Goal: Use online tool/utility: Utilize a website feature to perform a specific function

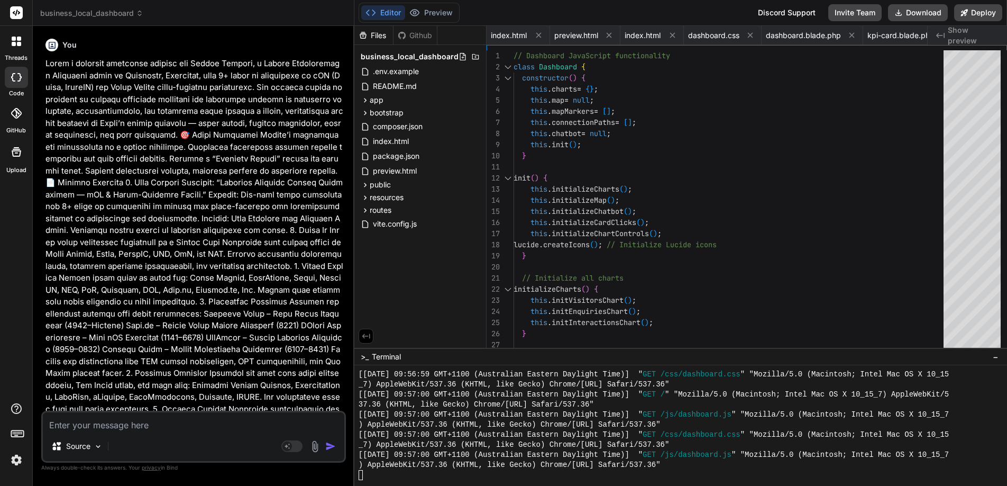
scroll to position [2171, 0]
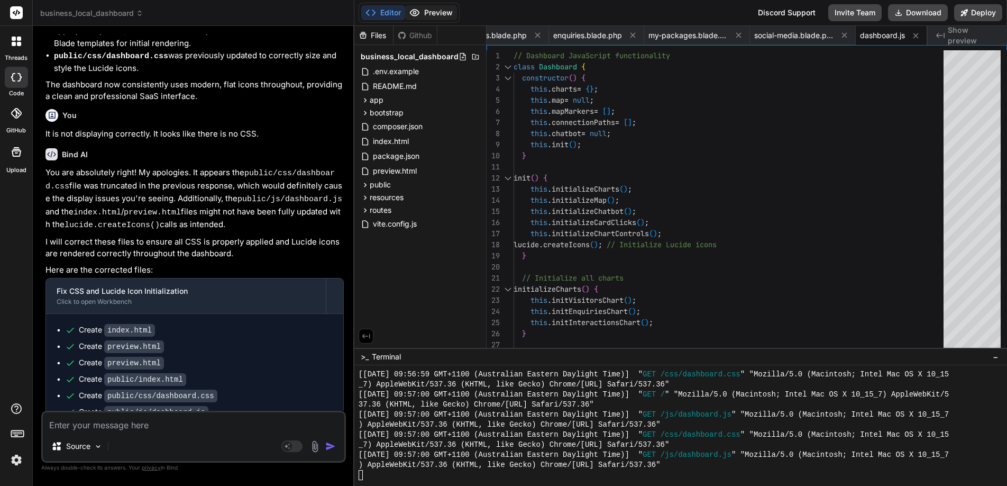
click at [436, 13] on button "Preview" at bounding box center [431, 12] width 52 height 15
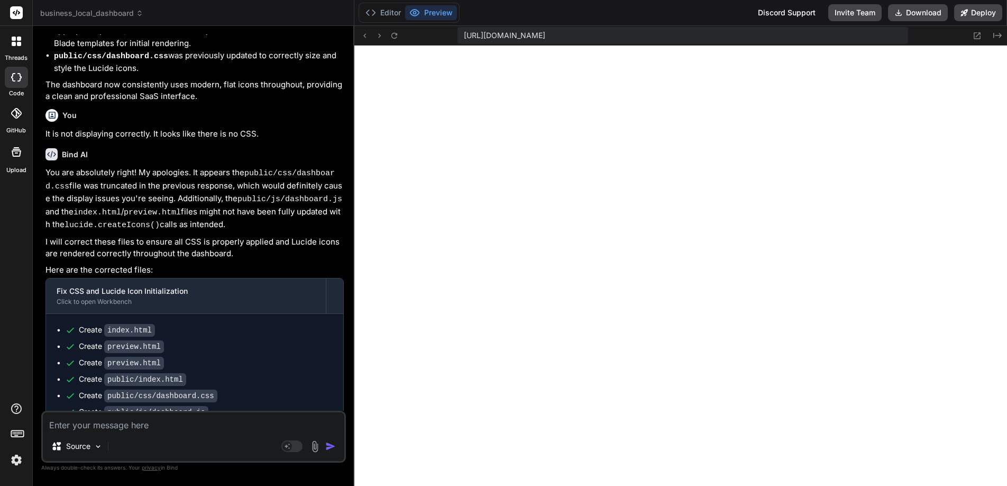
click at [222, 428] on textarea at bounding box center [193, 421] width 301 height 19
type textarea "Remove"
type textarea "x"
type textarea "Remove the"
type textarea "x"
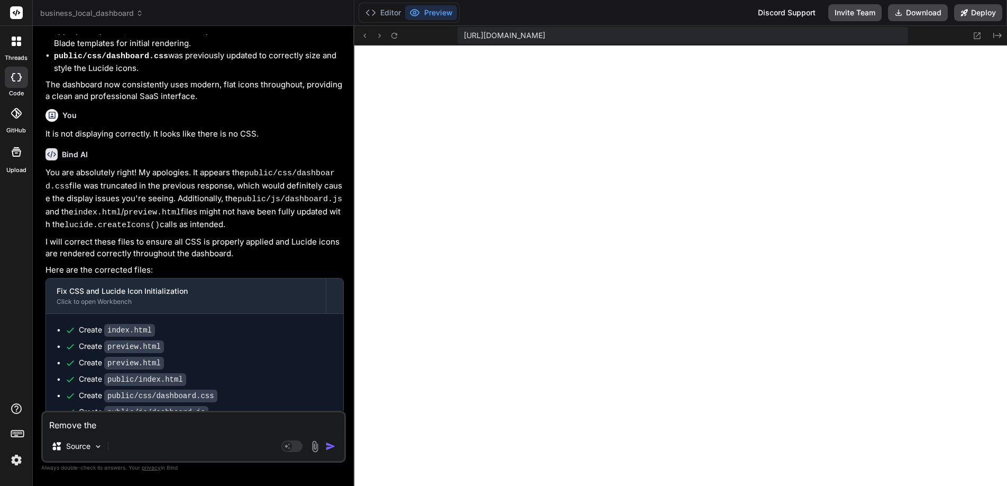
type textarea "Remove the"
type textarea "x"
type textarea "Remove the last"
type textarea "x"
type textarea "Remove the last lot"
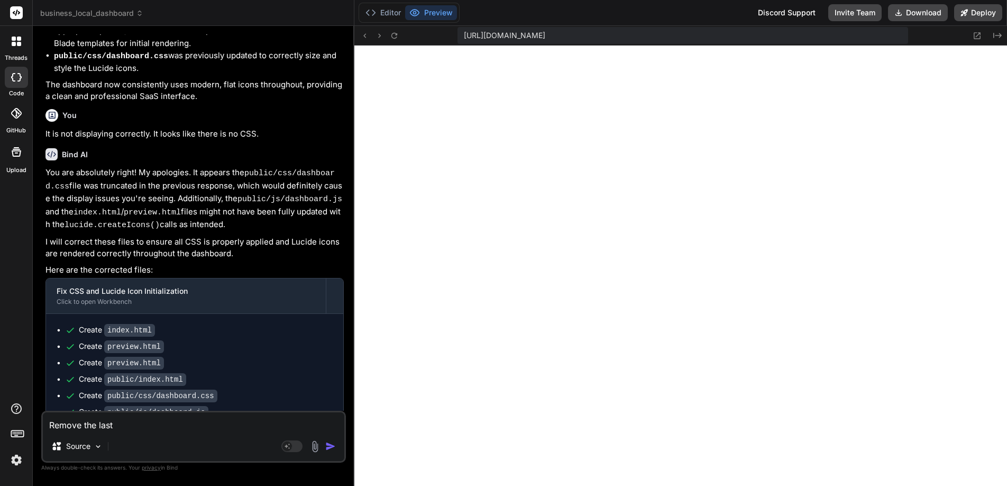
type textarea "x"
type textarea "Remove the last lot o"
type textarea "x"
type textarea "Remove the last lot of"
type textarea "x"
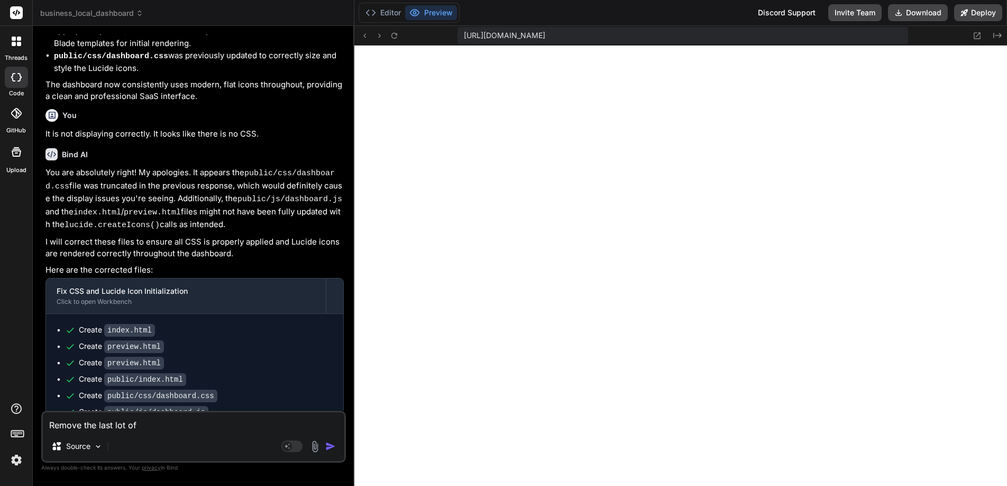
type textarea "Remove the last lot of chan"
type textarea "x"
type textarea "Remove the last lot of change"
type textarea "x"
type textarea "Remove the last lot of changes"
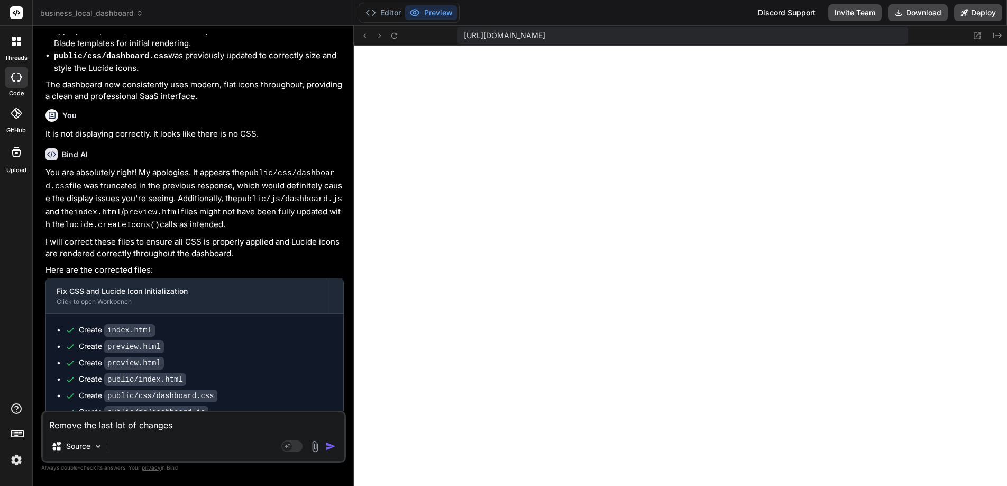
type textarea "x"
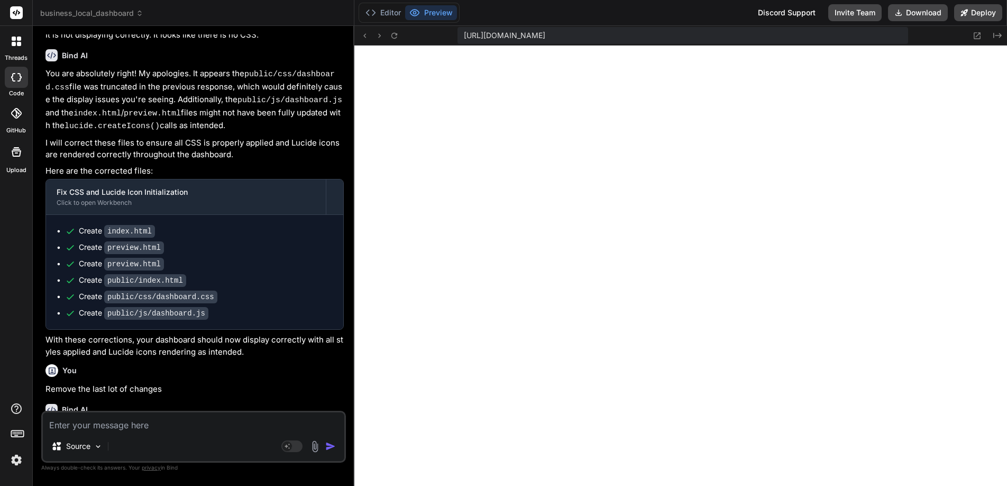
scroll to position [3473, 0]
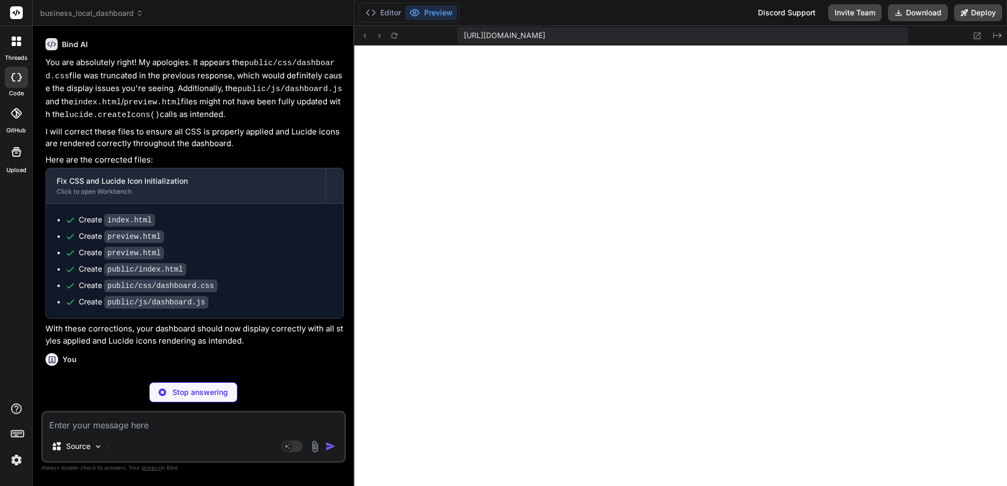
type textarea "x"
type textarea "<script src="public/js/dashboard.js"></script> </body> </html>"
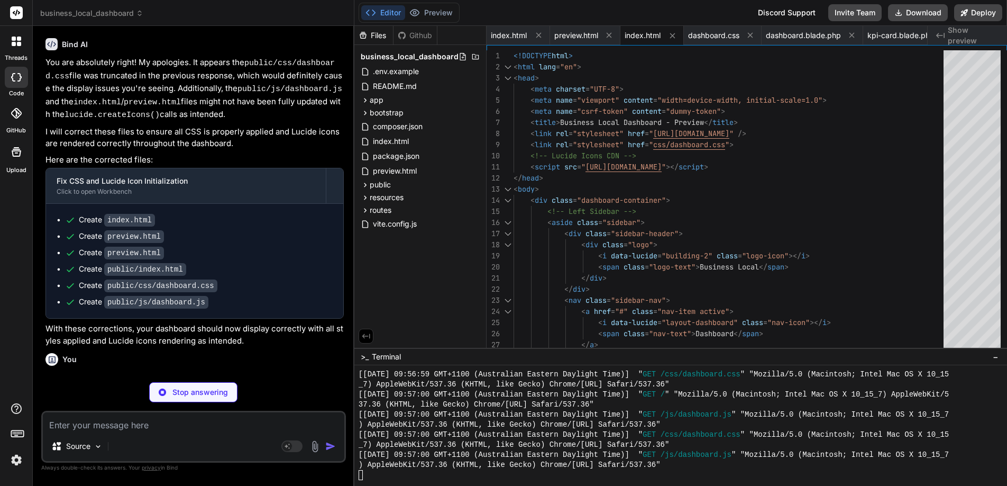
type textarea "x"
type textarea "min-width: auto; } }"
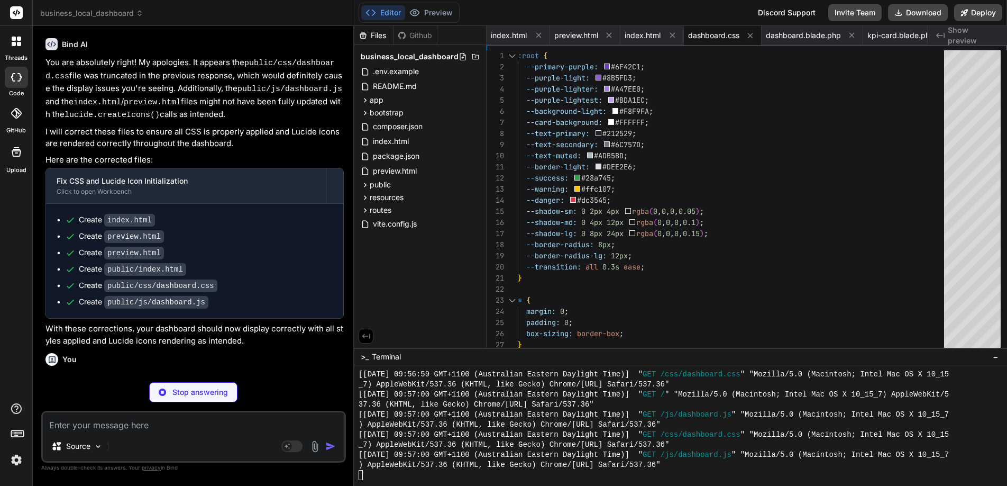
type textarea "x"
type textarea "window.dashboard.map.invalidateSize(); }, 100); } }); // Export dashboard insta…"
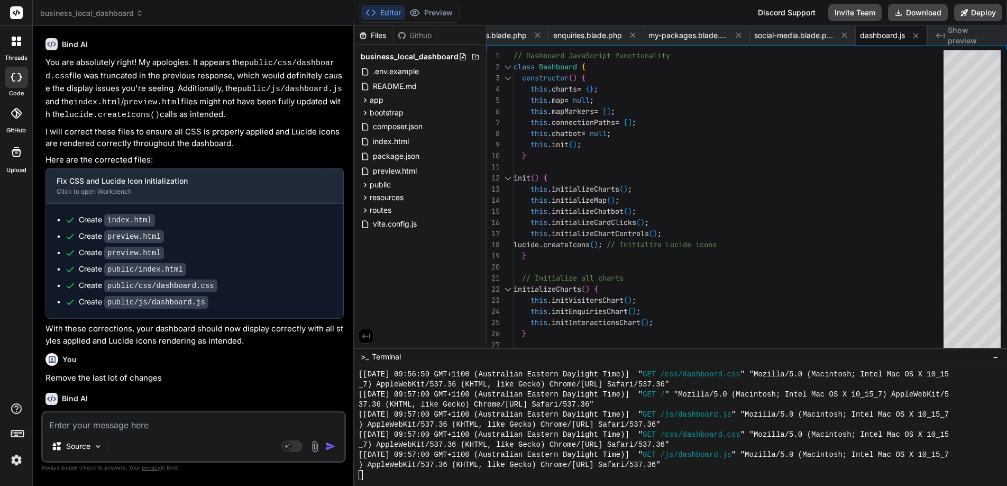
scroll to position [2171, 0]
click at [22, 42] on div at bounding box center [16, 41] width 22 height 22
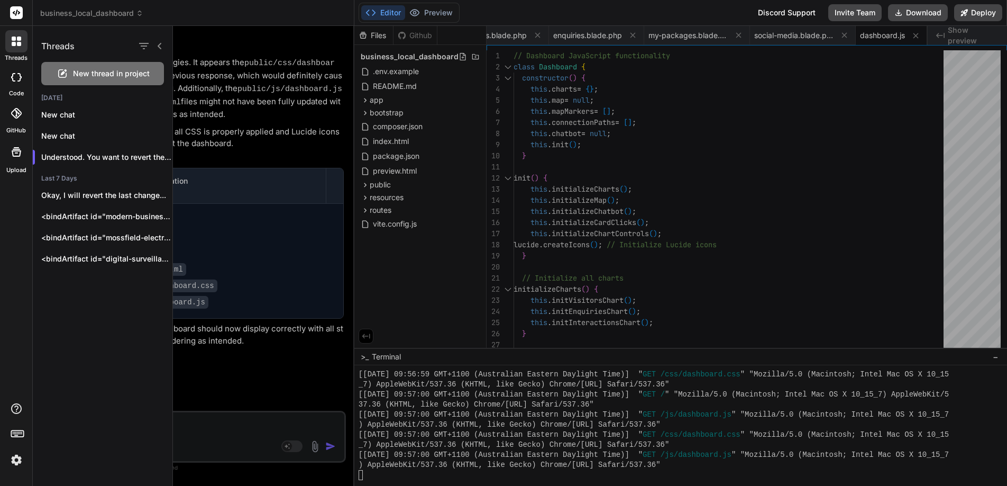
click at [17, 73] on icon at bounding box center [16, 77] width 11 height 8
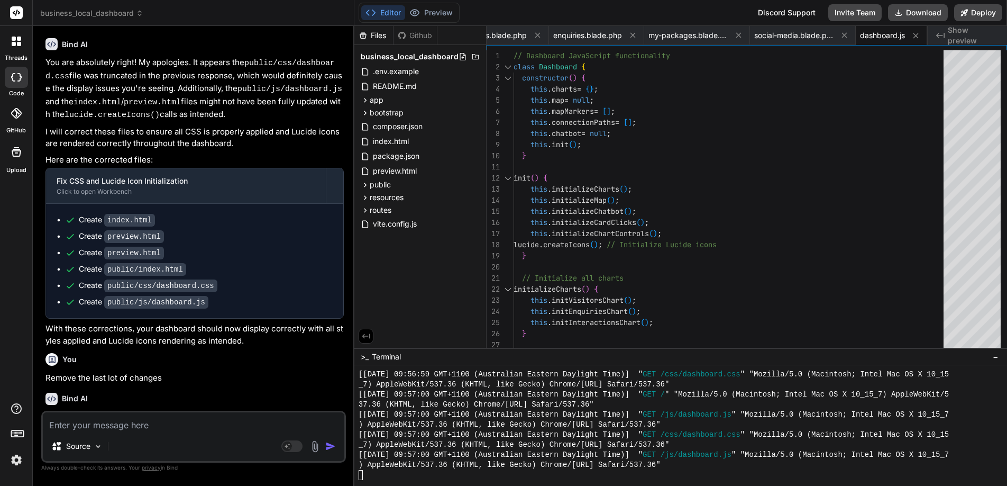
click at [16, 75] on icon at bounding box center [16, 77] width 11 height 8
click at [15, 41] on icon at bounding box center [17, 41] width 10 height 10
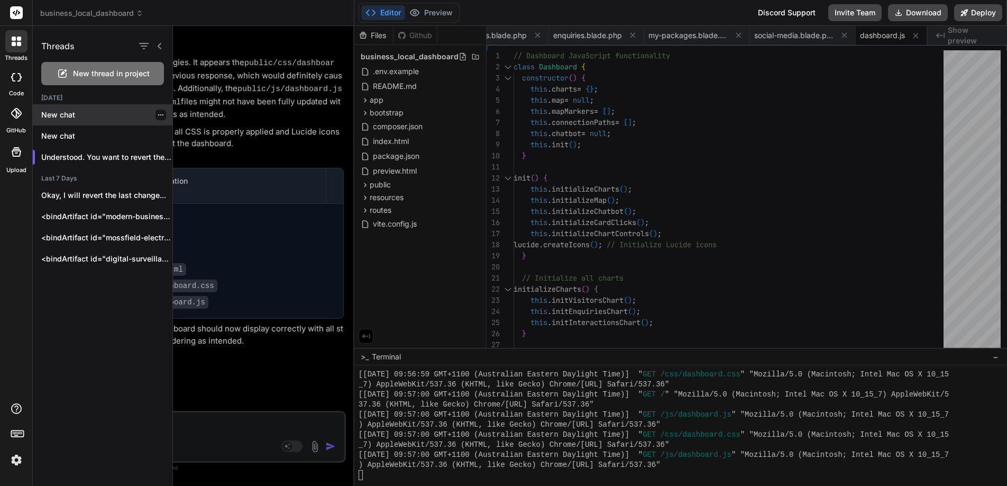
click at [51, 113] on p "New chat" at bounding box center [106, 114] width 131 height 11
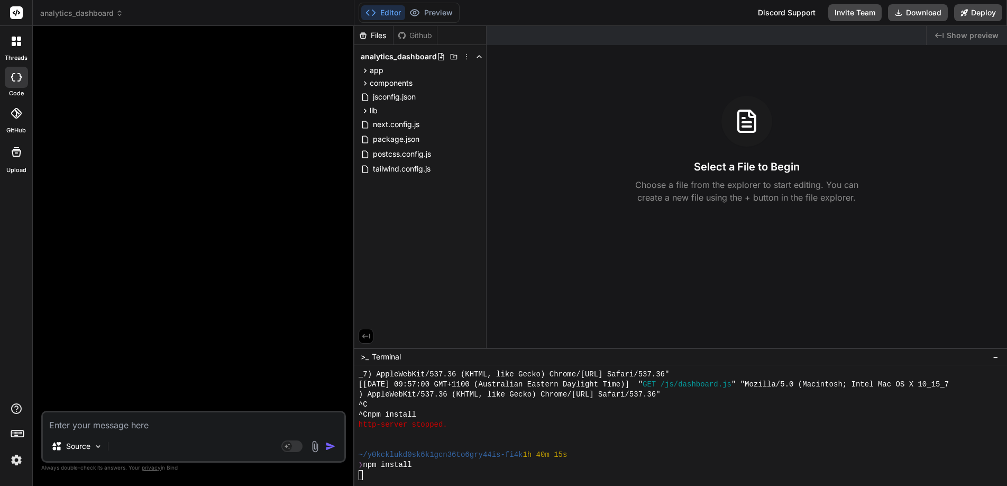
scroll to position [2241, 0]
click at [15, 35] on div at bounding box center [16, 41] width 22 height 22
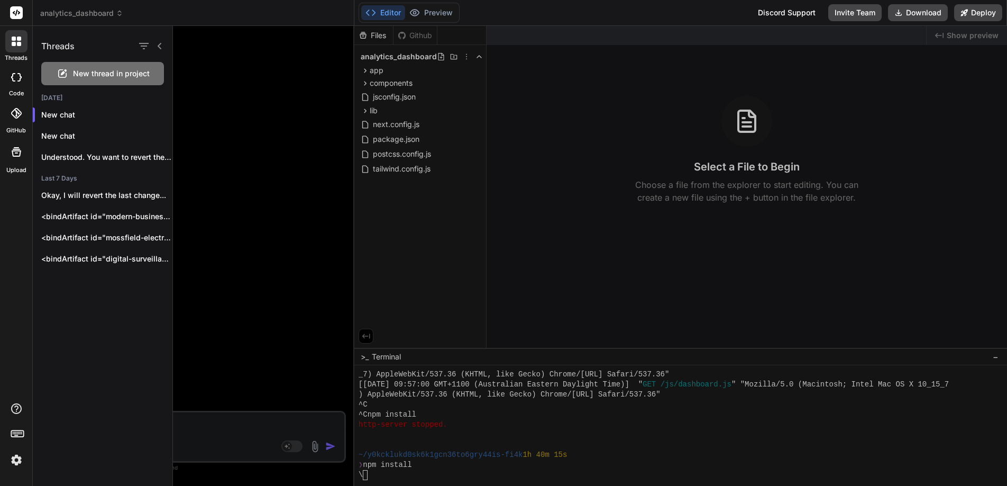
click at [18, 71] on div at bounding box center [16, 77] width 23 height 21
type textarea "x"
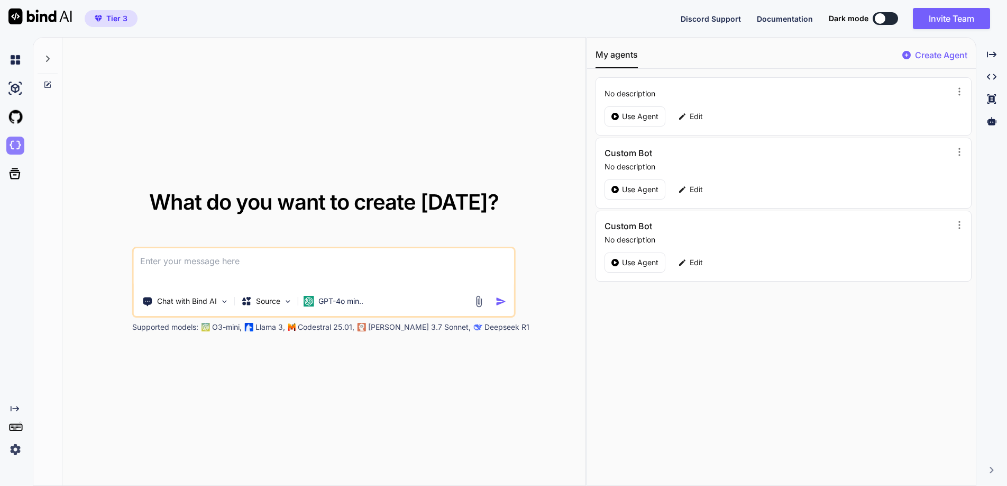
click at [12, 145] on img at bounding box center [15, 145] width 18 height 18
click at [17, 65] on img at bounding box center [15, 60] width 18 height 18
click at [17, 59] on img at bounding box center [15, 60] width 18 height 18
click at [15, 143] on img at bounding box center [15, 145] width 18 height 18
click at [431, 95] on div "What do you want to create [DATE]? Chat with Bind AI Source GPT-4o min.. Suppor…" at bounding box center [323, 262] width 523 height 448
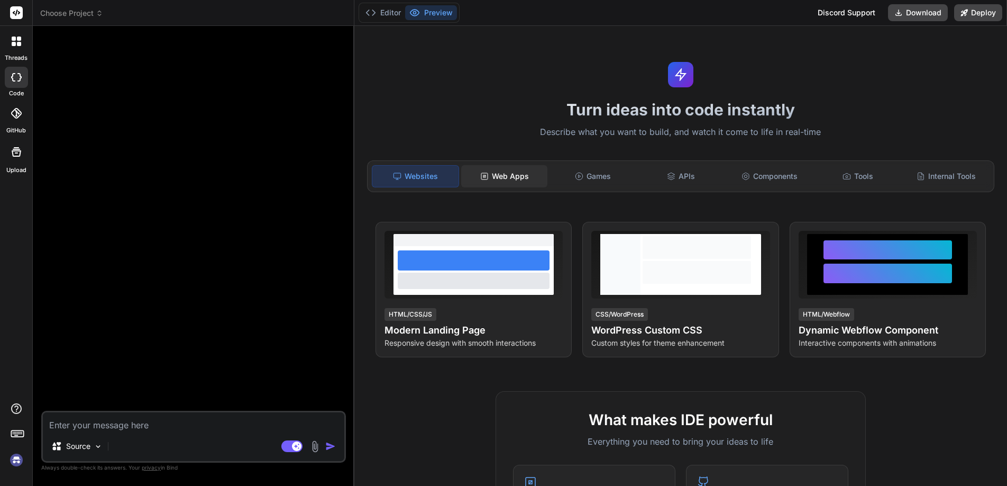
click at [508, 175] on div "Web Apps" at bounding box center [504, 176] width 86 height 22
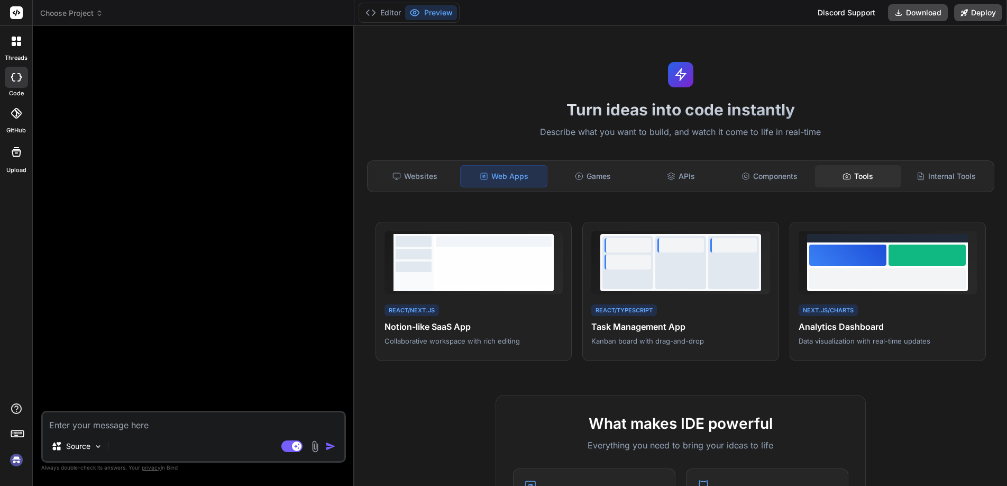
click at [853, 174] on div "Tools" at bounding box center [858, 176] width 86 height 22
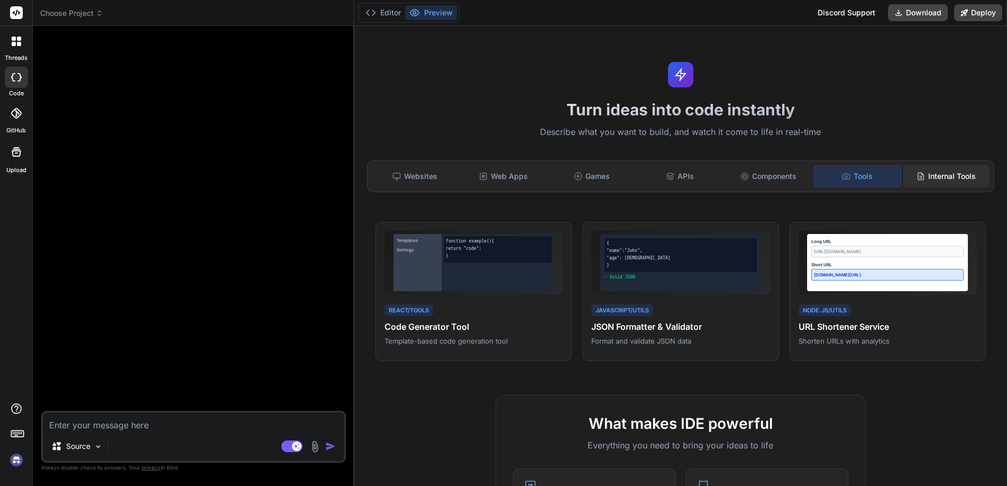
click at [937, 176] on div "Internal Tools" at bounding box center [946, 176] width 86 height 22
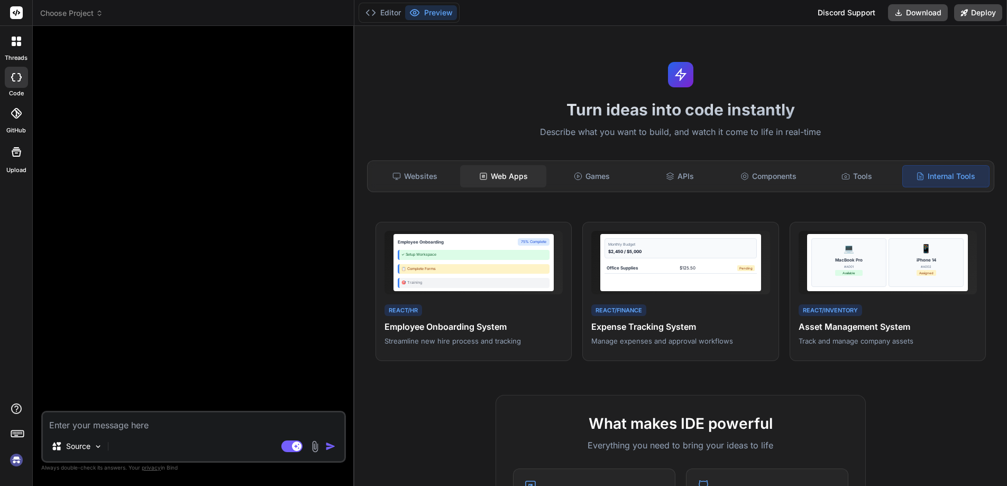
click at [495, 171] on div "Web Apps" at bounding box center [503, 176] width 86 height 22
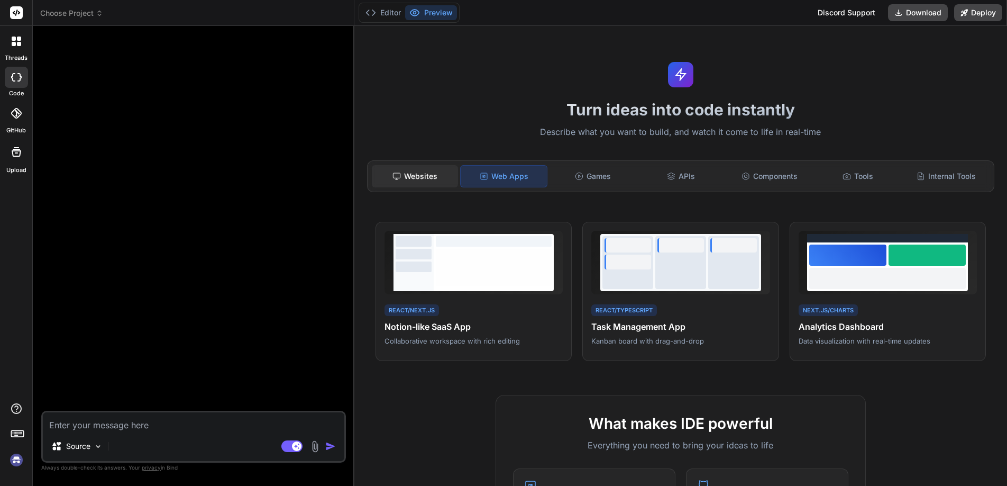
click at [424, 174] on div "Websites" at bounding box center [415, 176] width 86 height 22
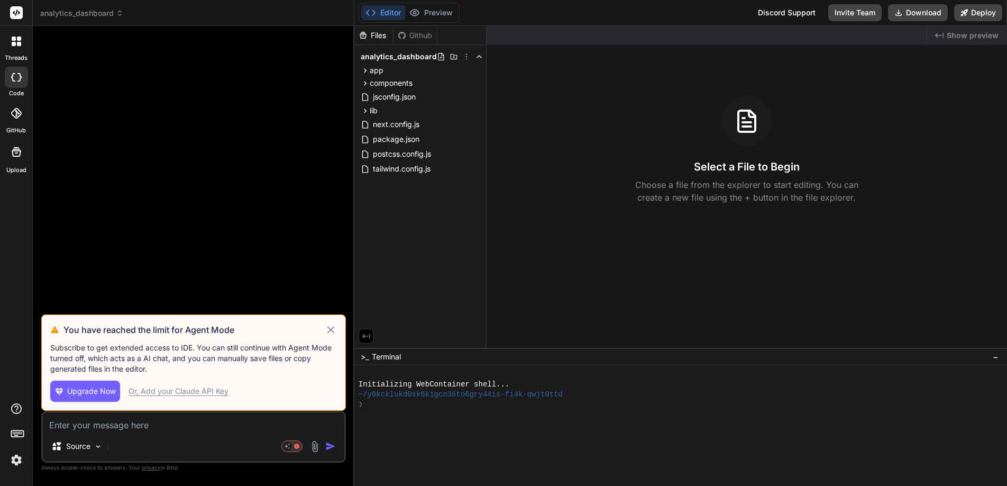
click at [330, 330] on icon at bounding box center [330, 329] width 7 height 7
type textarea "x"
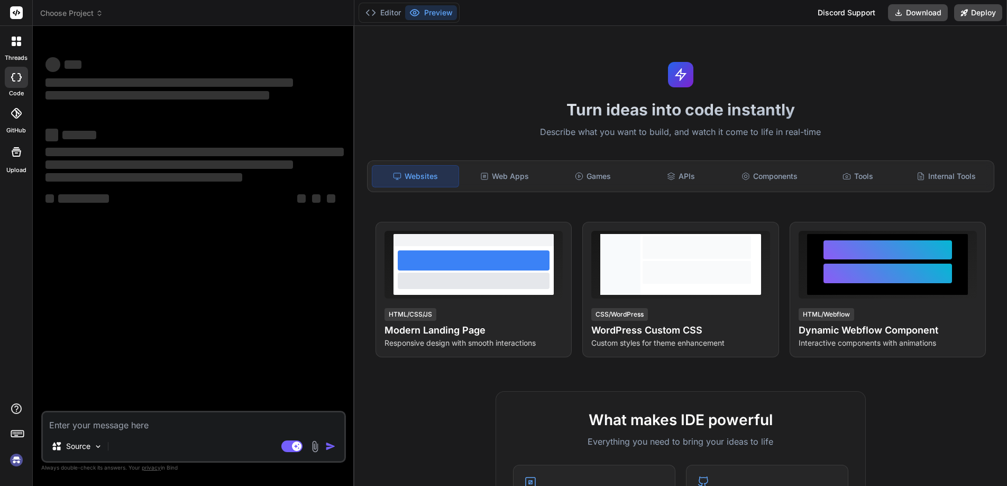
type textarea "x"
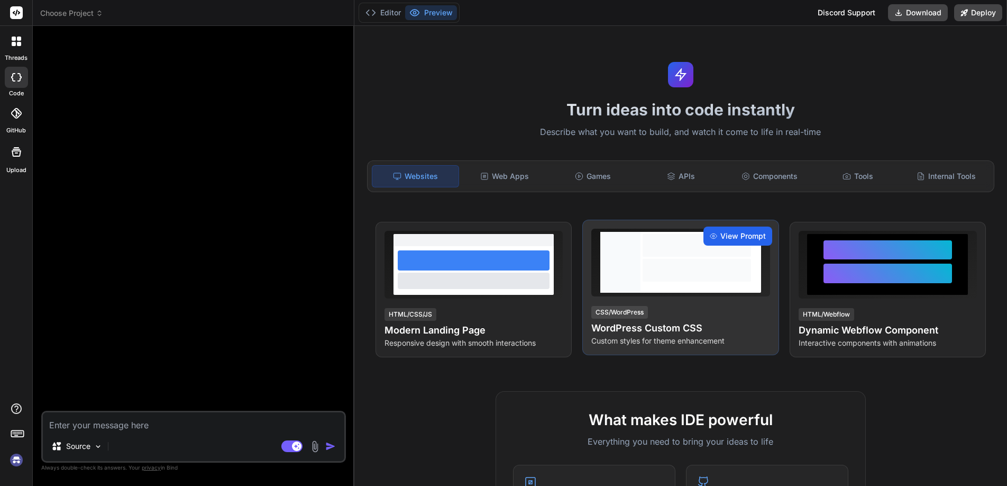
click at [742, 237] on span "View Prompt" at bounding box center [742, 236] width 45 height 11
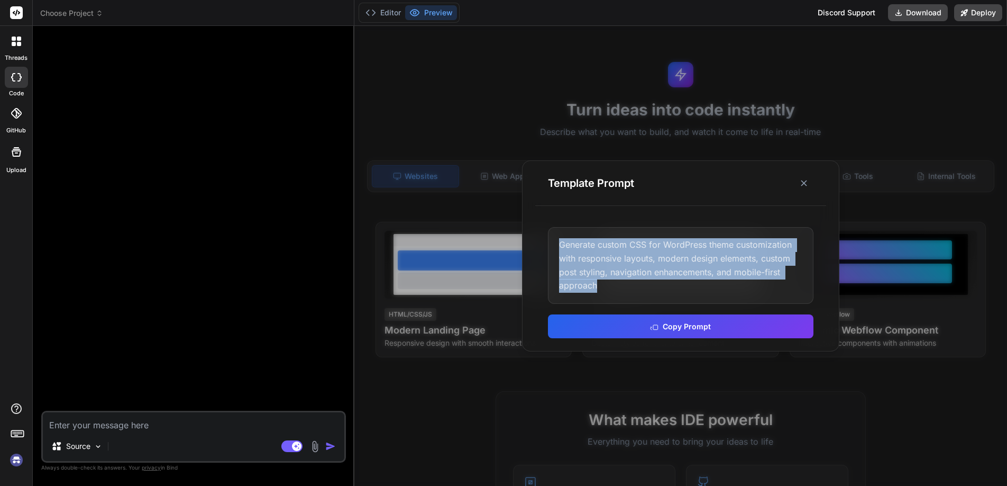
drag, startPoint x: 559, startPoint y: 243, endPoint x: 676, endPoint y: 290, distance: 126.7
click at [676, 290] on div "Generate custom CSS for WordPress theme customization with responsive layouts, …" at bounding box center [680, 265] width 265 height 76
copy div "Generate custom CSS for WordPress theme customization with responsive layouts, …"
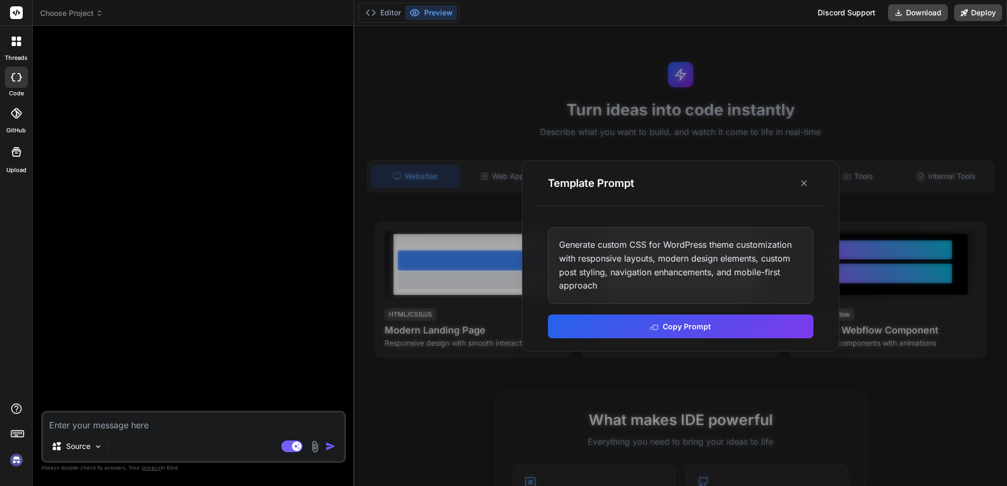
click at [175, 423] on textarea at bounding box center [193, 421] width 301 height 19
paste textarea "Generate custom CSS for WordPress theme customization with responsive layouts, …"
type textarea "Generate custom CSS for WordPress theme customization with responsive layouts, …"
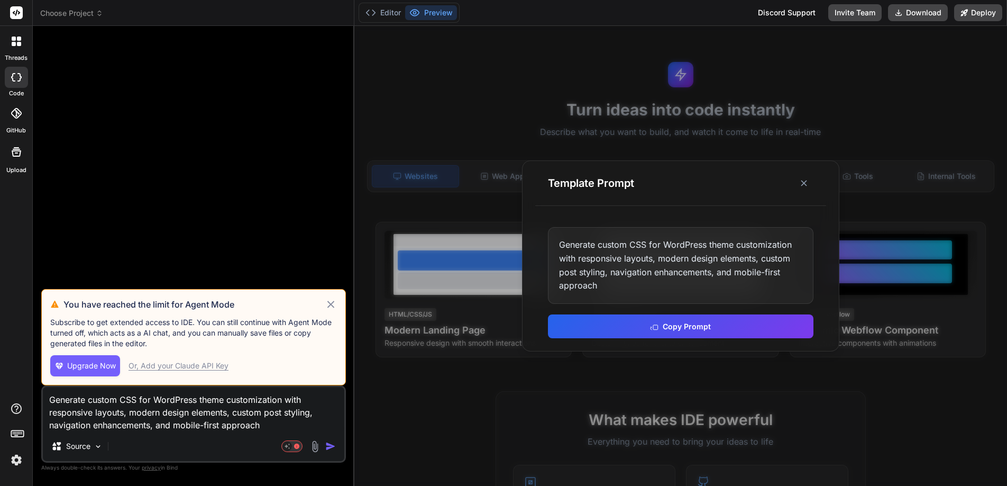
drag, startPoint x: 138, startPoint y: 399, endPoint x: 122, endPoint y: 399, distance: 15.9
click at [122, 399] on textarea "Generate custom CSS for WordPress theme customization with responsive layouts, …" at bounding box center [193, 409] width 301 height 44
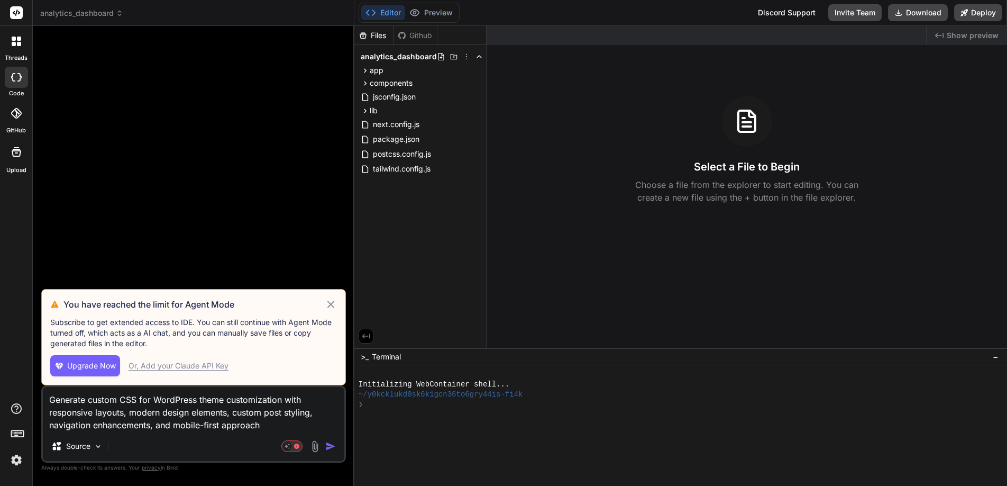
type textarea "x"
type textarea "Generate custom CSS for WordPress theme customization with responsive layouts, …"
click at [331, 303] on icon at bounding box center [331, 304] width 12 height 13
type textarea "x"
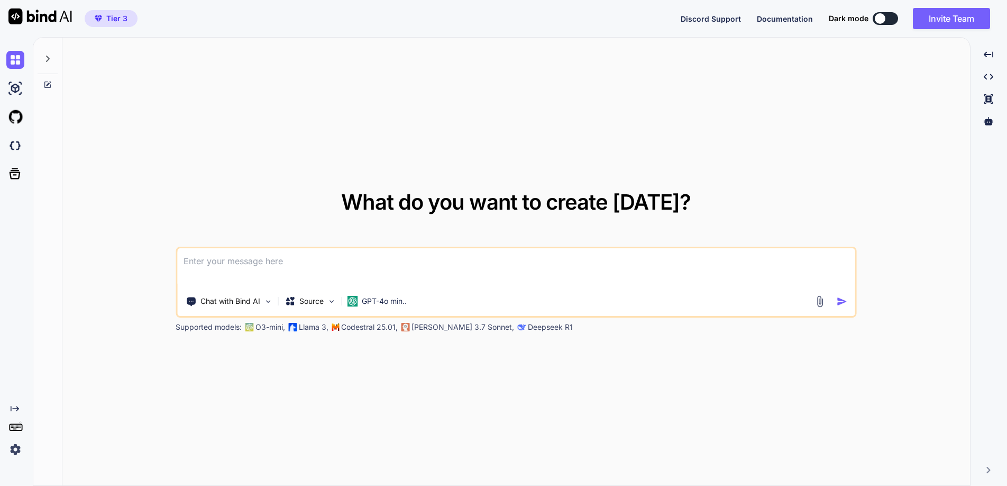
type textarea "x"
